Goal: Information Seeking & Learning: Check status

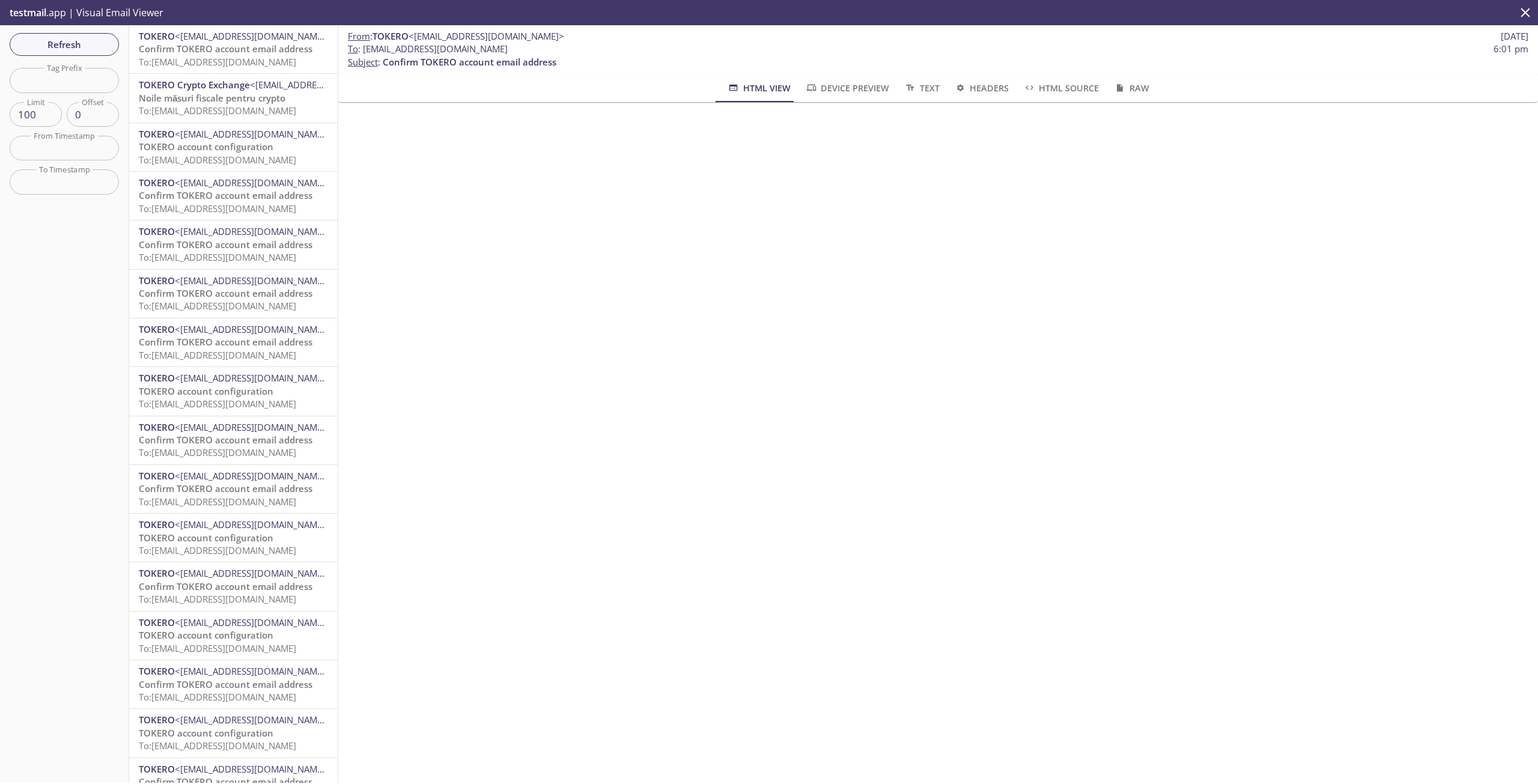
drag, startPoint x: 612, startPoint y: 50, endPoint x: 363, endPoint y: 50, distance: 249.0
click at [363, 50] on span "To : [EMAIL_ADDRESS][DOMAIN_NAME] 6:01 pm" at bounding box center [938, 49] width 1180 height 13
copy span "[EMAIL_ADDRESS][DOMAIN_NAME]"
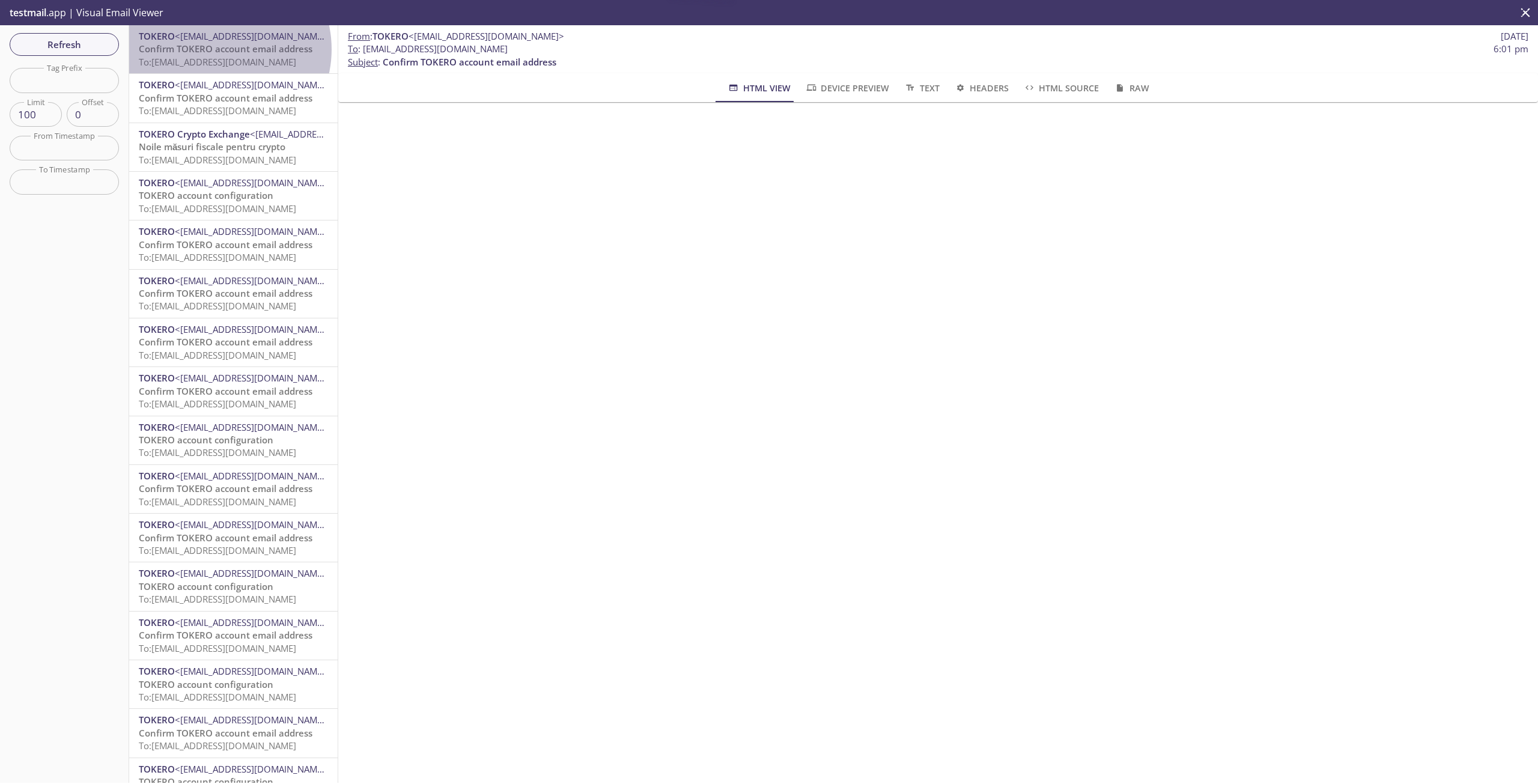
click at [217, 50] on span "Confirm TOKERO account email address" at bounding box center [225, 48] width 174 height 12
